Goal: Task Accomplishment & Management: Manage account settings

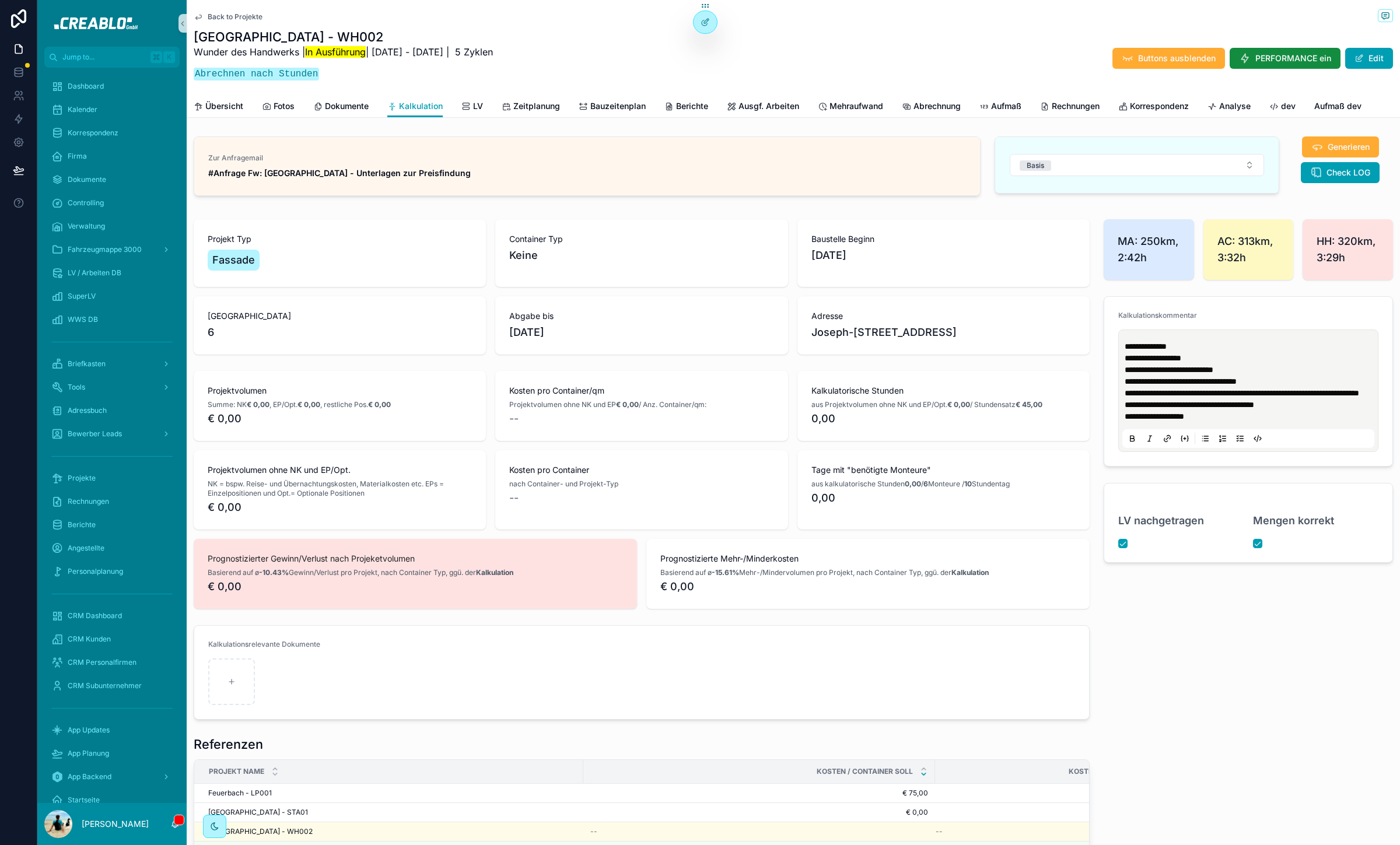
click at [408, 346] on div "Benötigte Monteure 6" at bounding box center [339, 326] width 292 height 58
click at [113, 119] on link "Kalender" at bounding box center [112, 109] width 136 height 21
click at [90, 80] on div "Dashboard" at bounding box center [112, 86] width 121 height 19
click at [87, 84] on span "Dashboard" at bounding box center [85, 86] width 36 height 9
click at [83, 75] on div "Dashboard" at bounding box center [112, 86] width 149 height 23
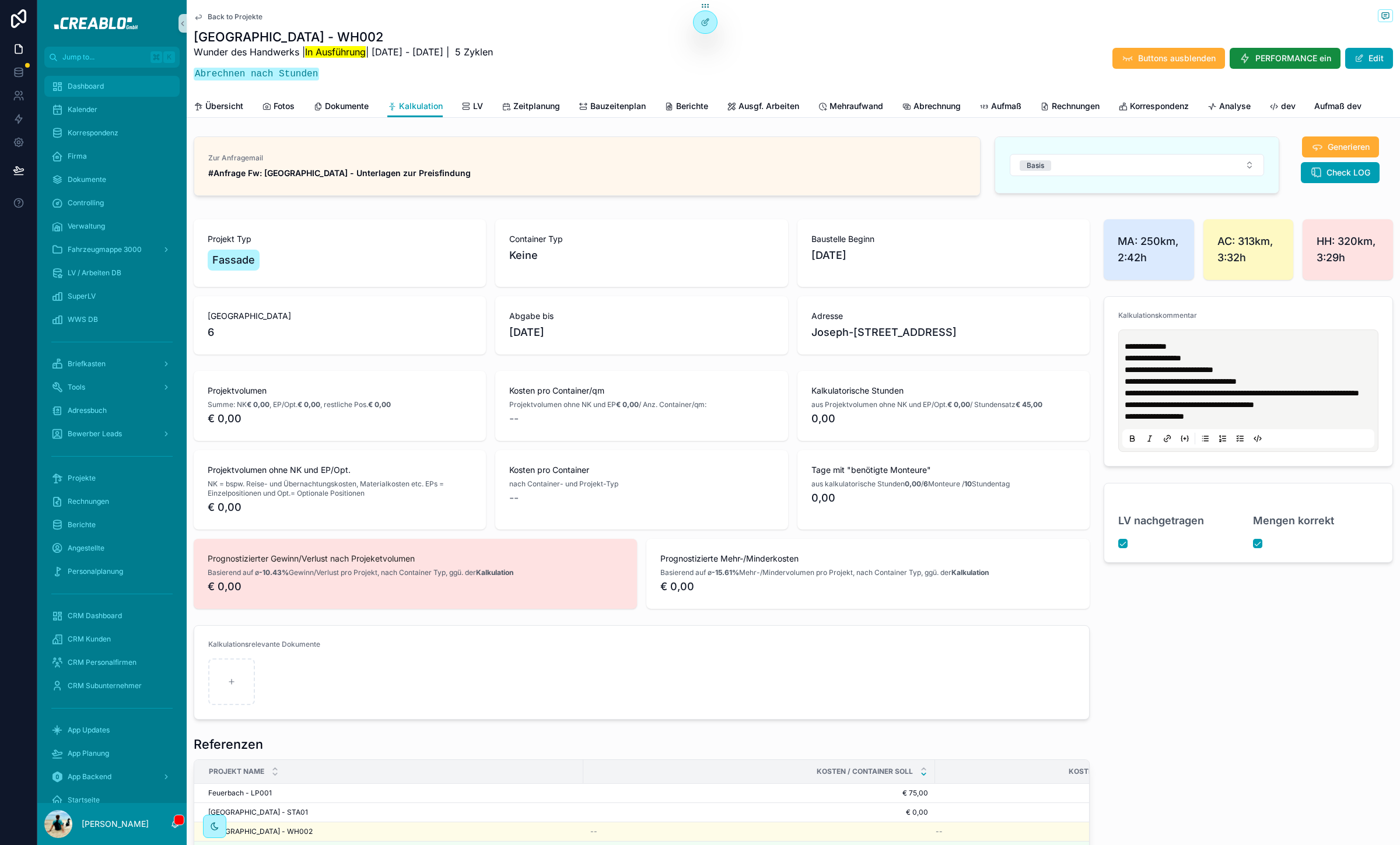
click at [82, 90] on span "Dashboard" at bounding box center [85, 86] width 36 height 9
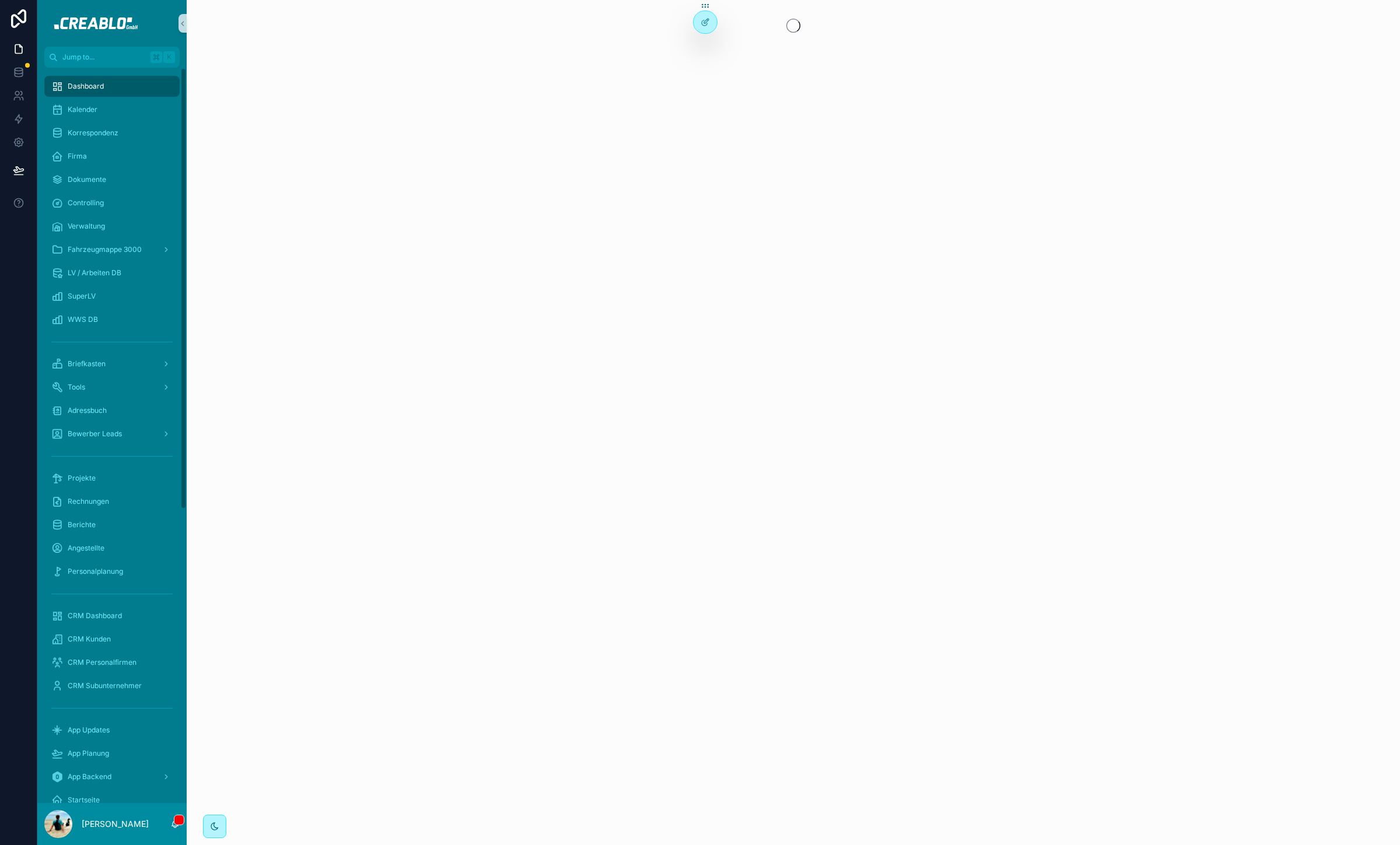
click at [83, 89] on span "Dashboard" at bounding box center [85, 86] width 36 height 9
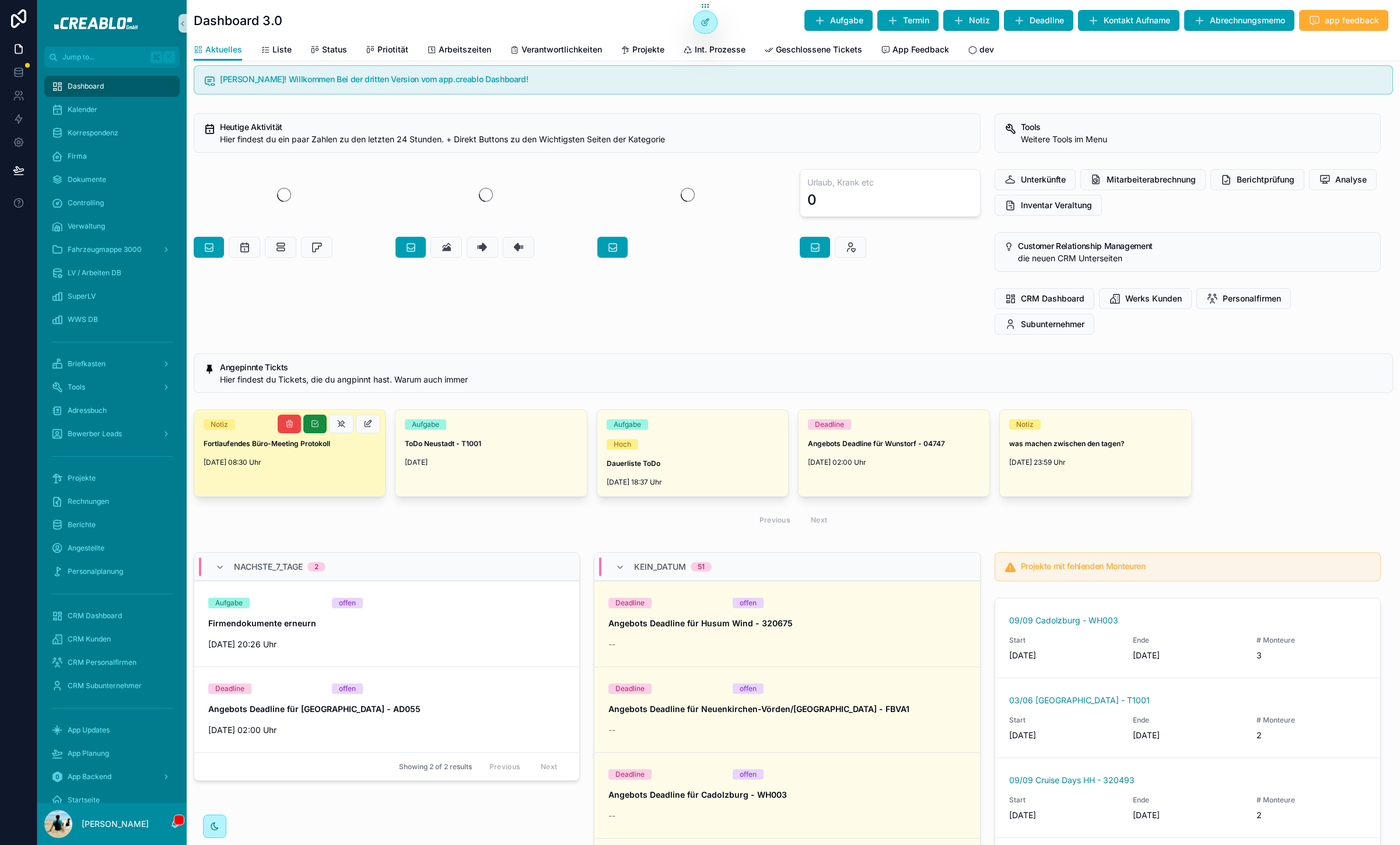
scroll to position [15, 0]
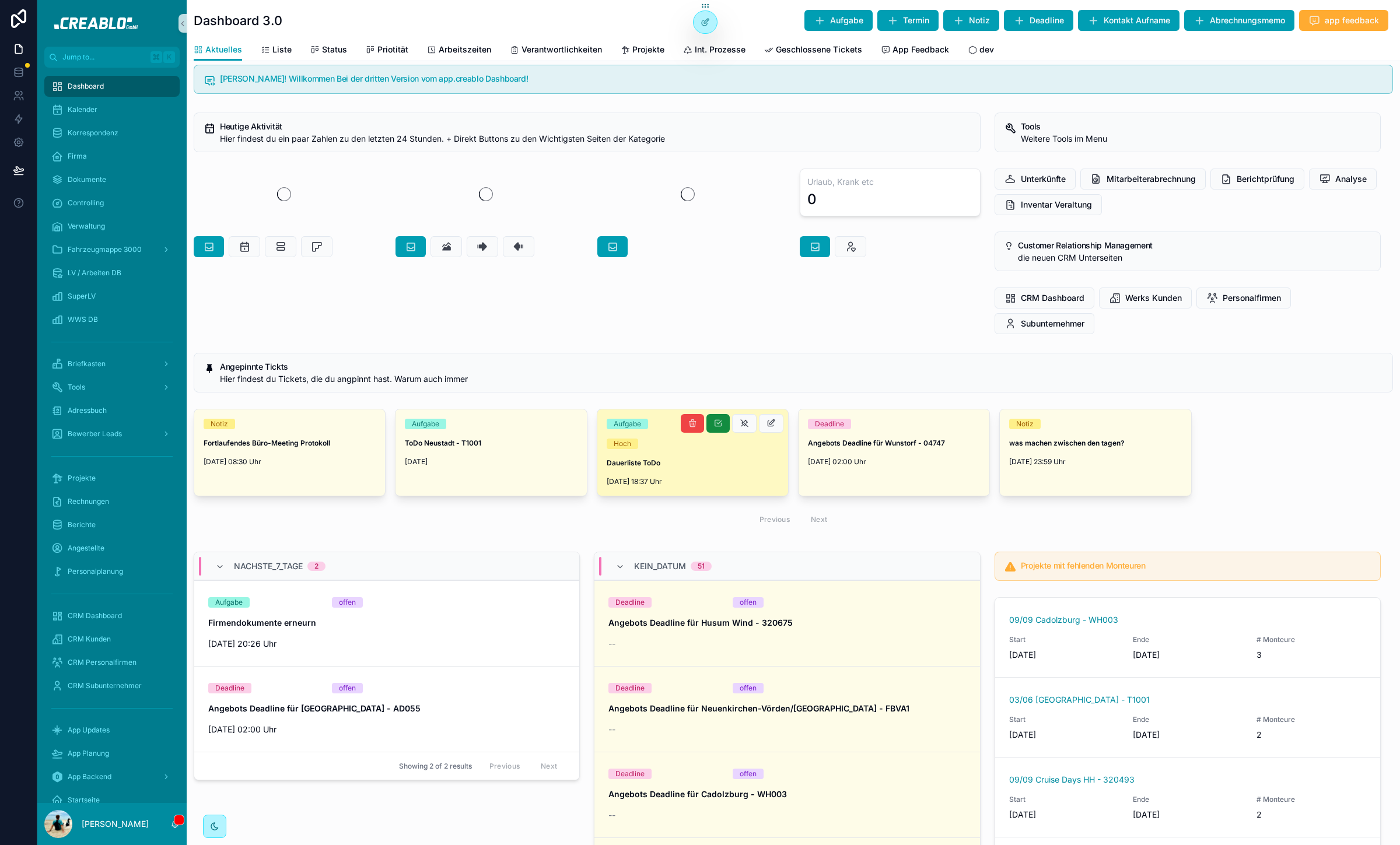
click at [669, 465] on span "Dauerliste ToDo" at bounding box center [693, 463] width 172 height 9
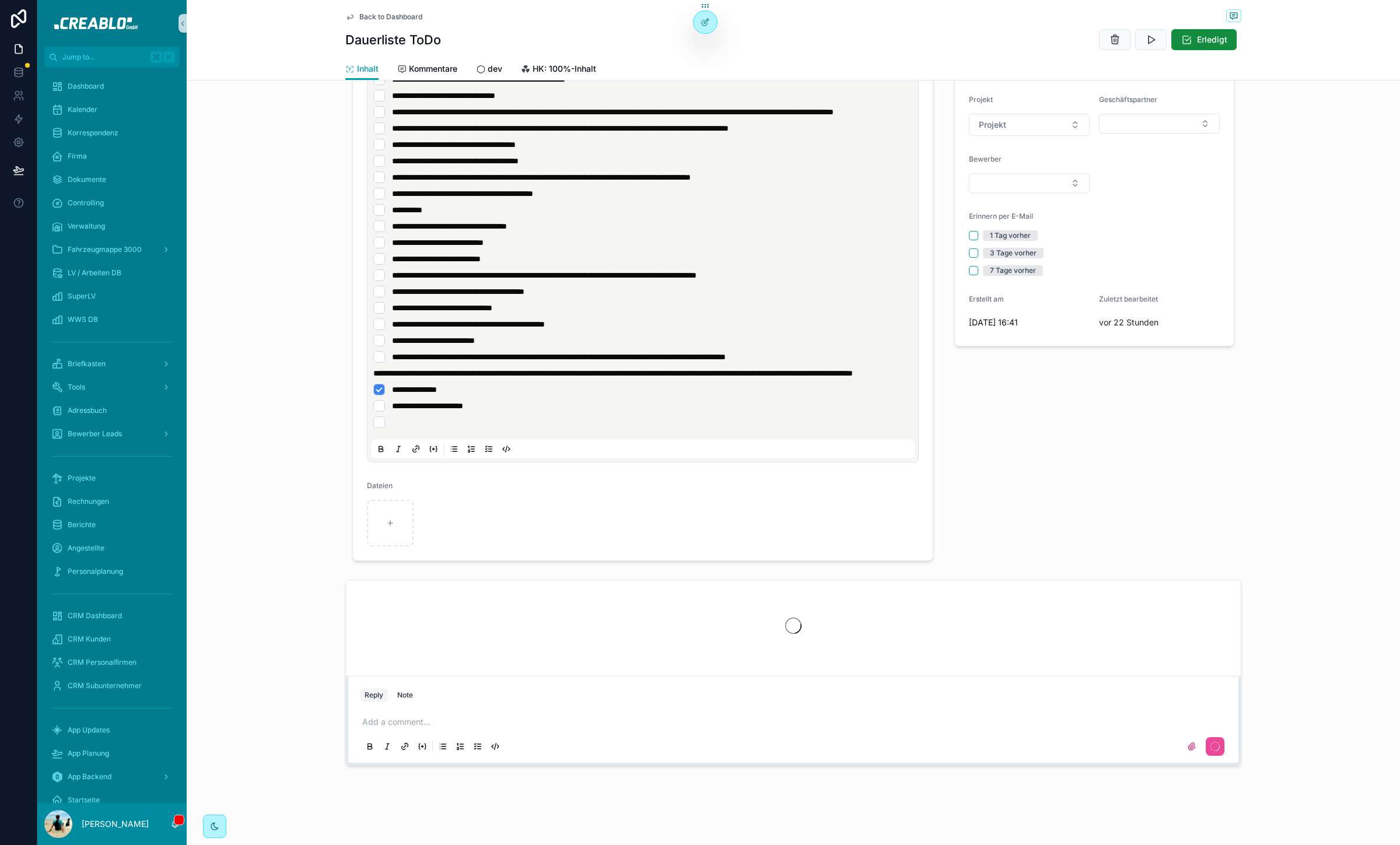
scroll to position [516, 0]
click at [557, 419] on li "scrollable content" at bounding box center [643, 422] width 539 height 12
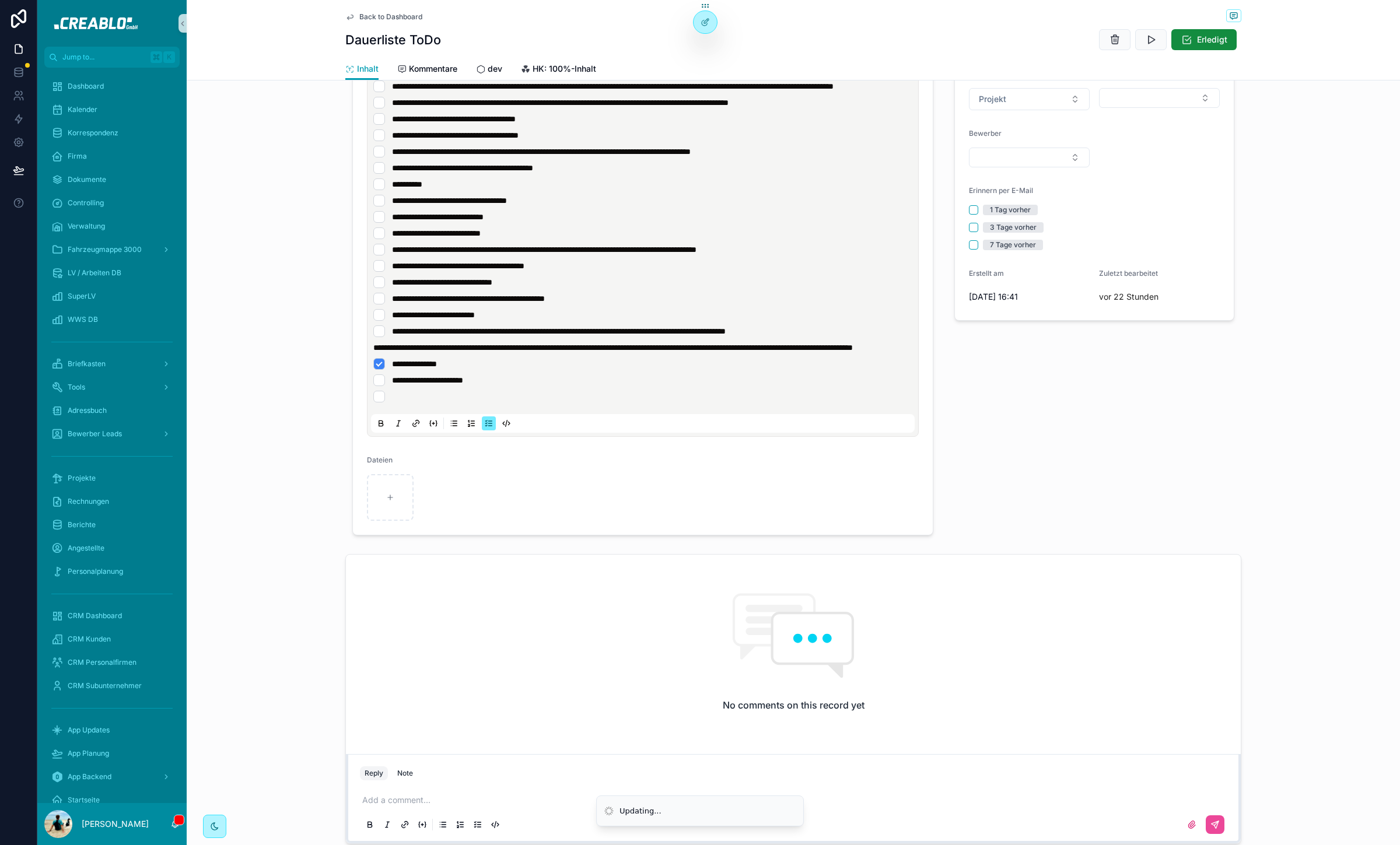
click at [500, 402] on li "scrollable content" at bounding box center [643, 396] width 539 height 12
click at [581, 402] on ul "**********" at bounding box center [645, 380] width 544 height 44
